Goal: Task Accomplishment & Management: Complete application form

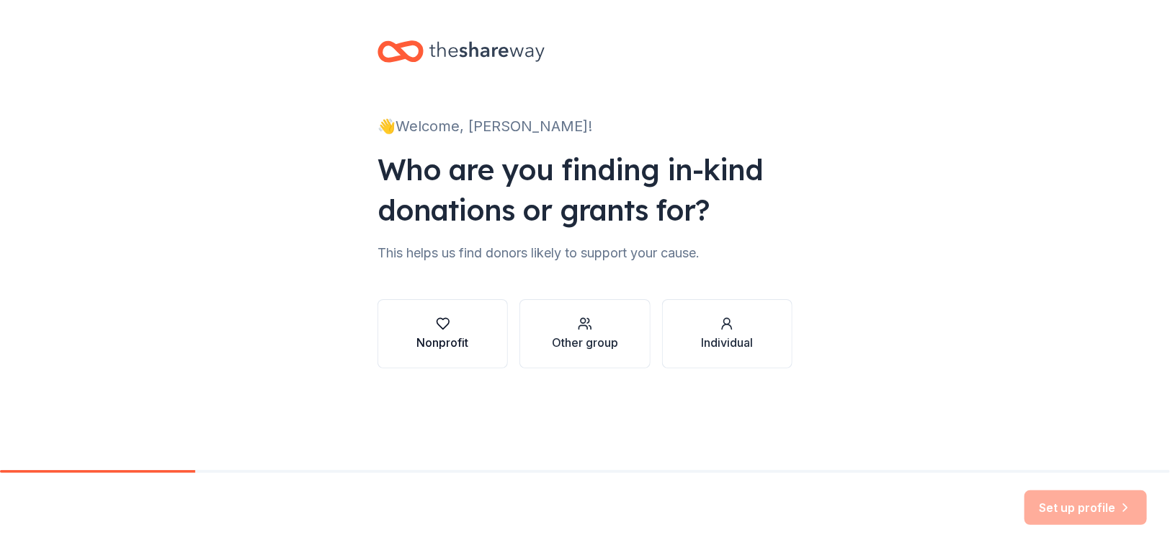
click at [466, 340] on div "Nonprofit" at bounding box center [443, 342] width 52 height 17
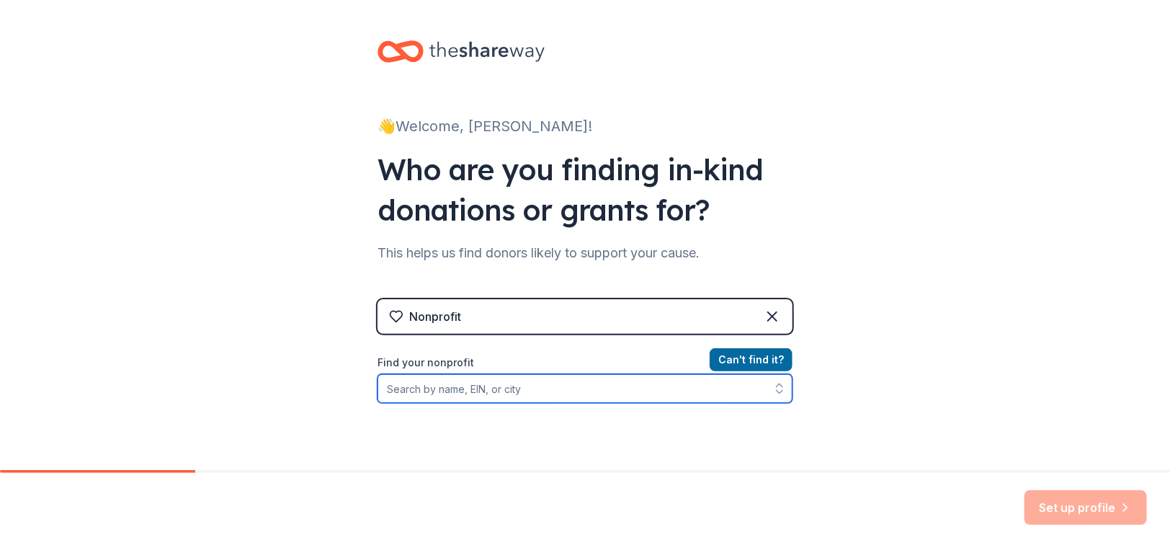
click at [621, 390] on input "Find your nonprofit" at bounding box center [585, 388] width 415 height 29
paste input "93-1057956"
type input "93-1057956"
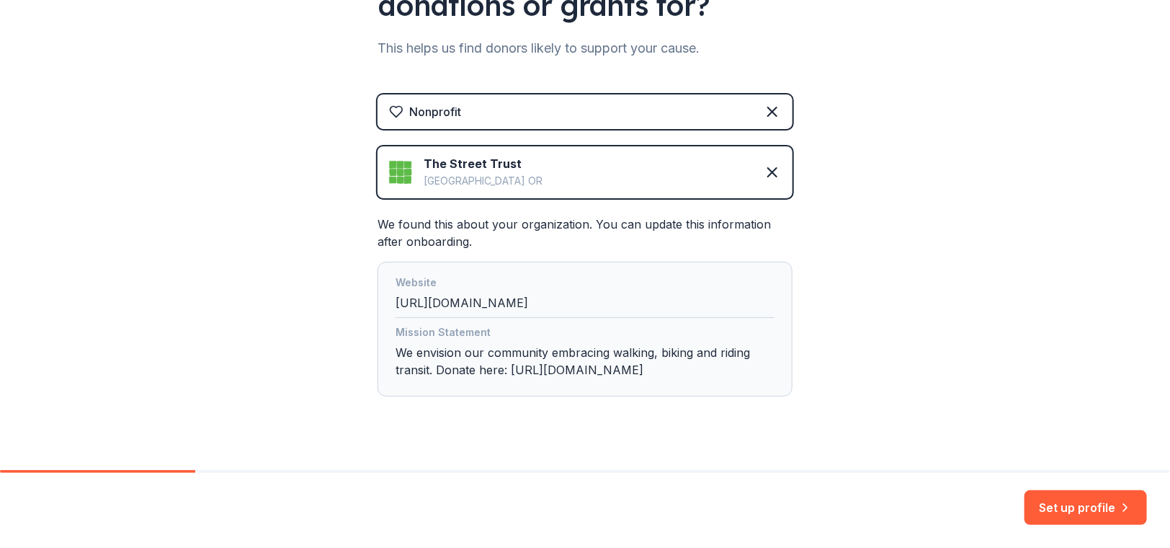
scroll to position [245, 0]
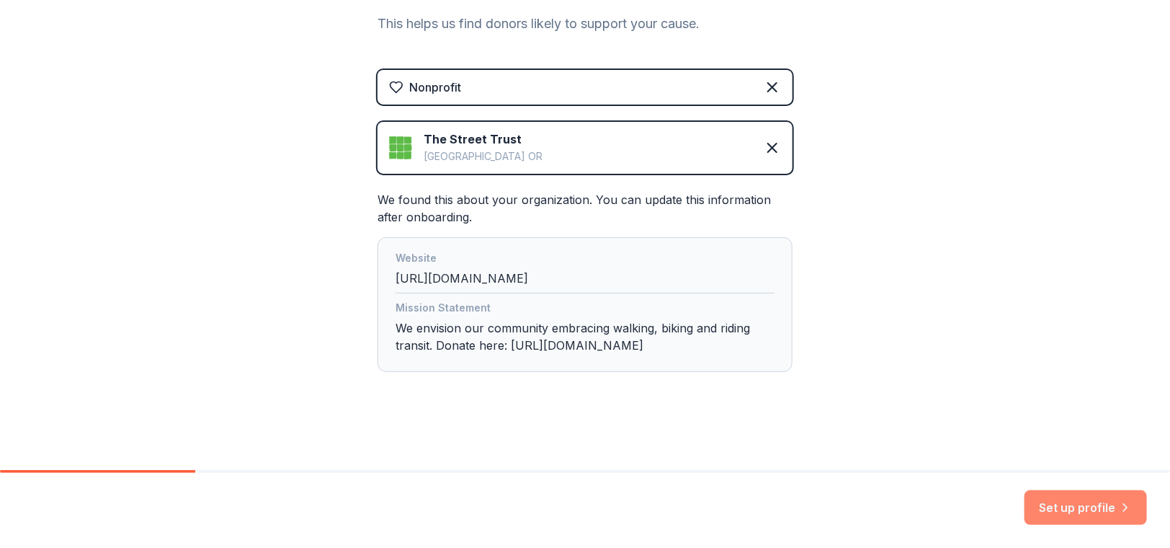
click at [1064, 507] on button "Set up profile" at bounding box center [1086, 507] width 123 height 35
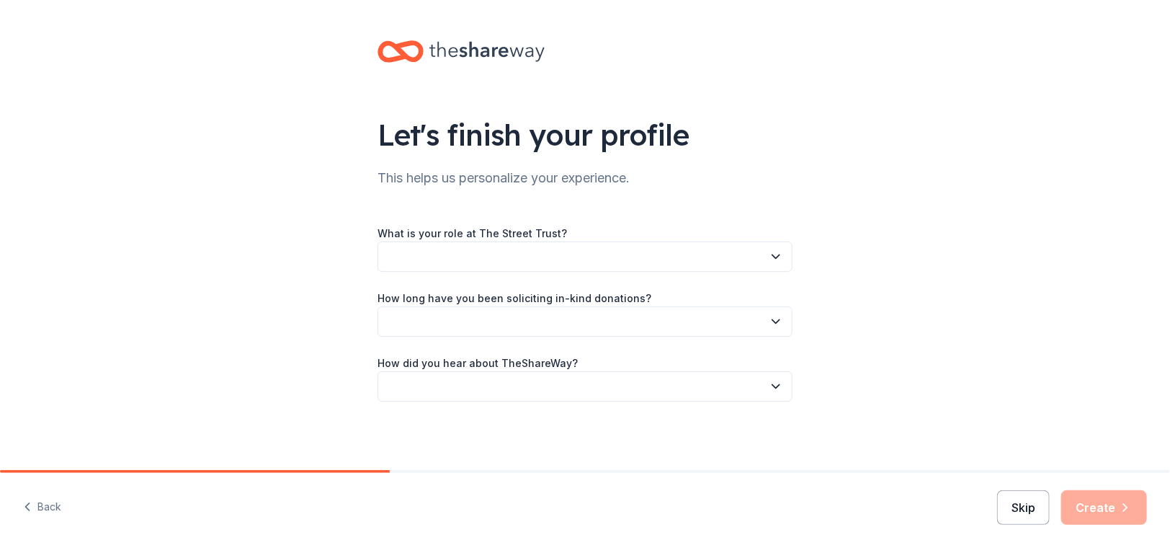
click at [1028, 510] on button "Skip" at bounding box center [1023, 507] width 53 height 35
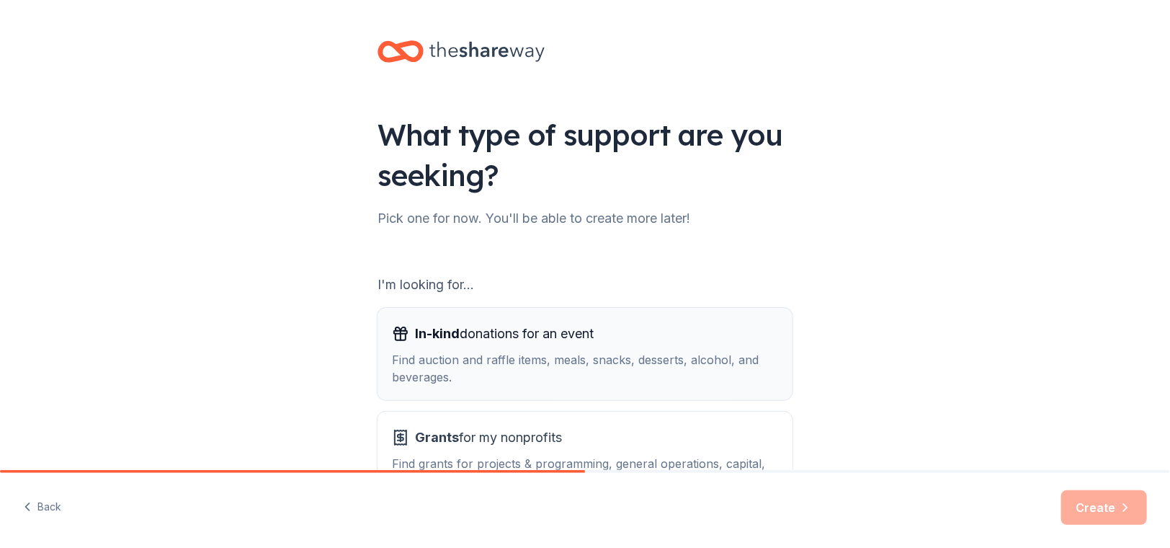
click at [594, 366] on div "Find auction and raffle items, meals, snacks, desserts, alcohol, and beverages." at bounding box center [585, 368] width 386 height 35
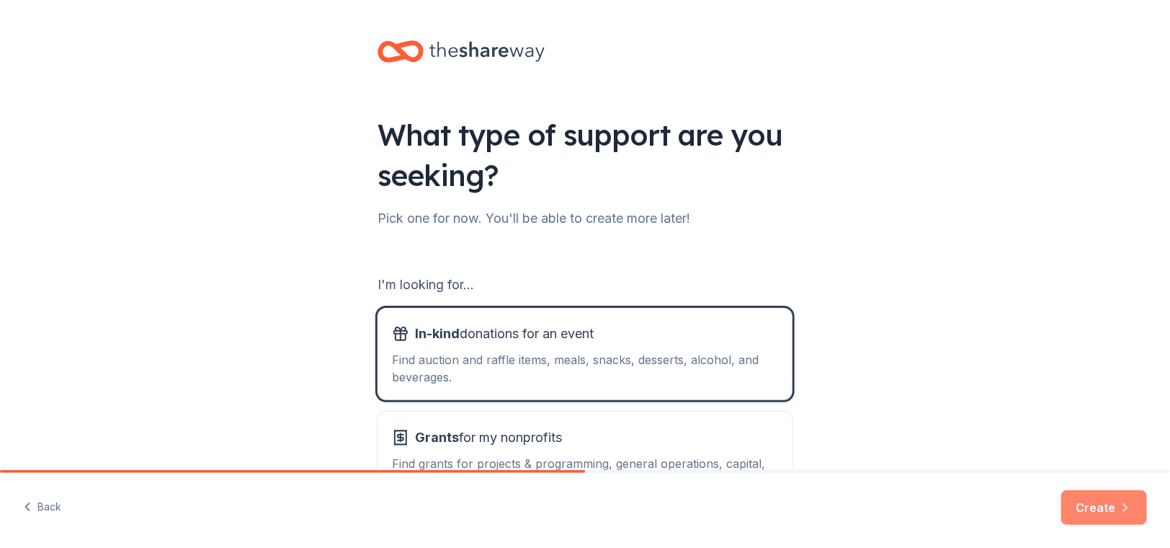
click at [1091, 506] on button "Create" at bounding box center [1105, 507] width 86 height 35
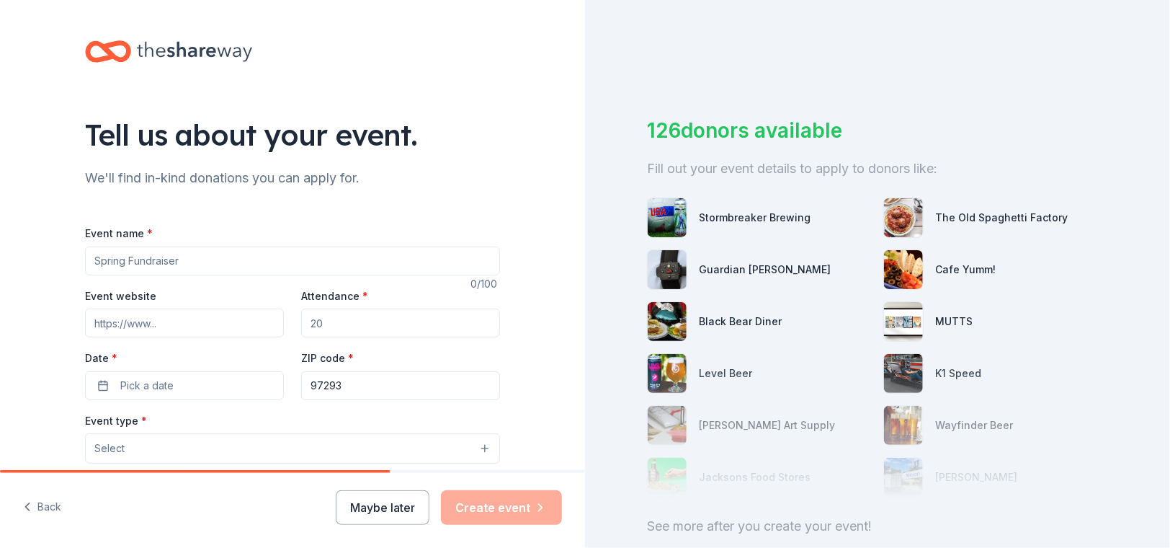
click at [938, 264] on div "Cafe Yumm!" at bounding box center [965, 269] width 61 height 17
